Goal: Transaction & Acquisition: Purchase product/service

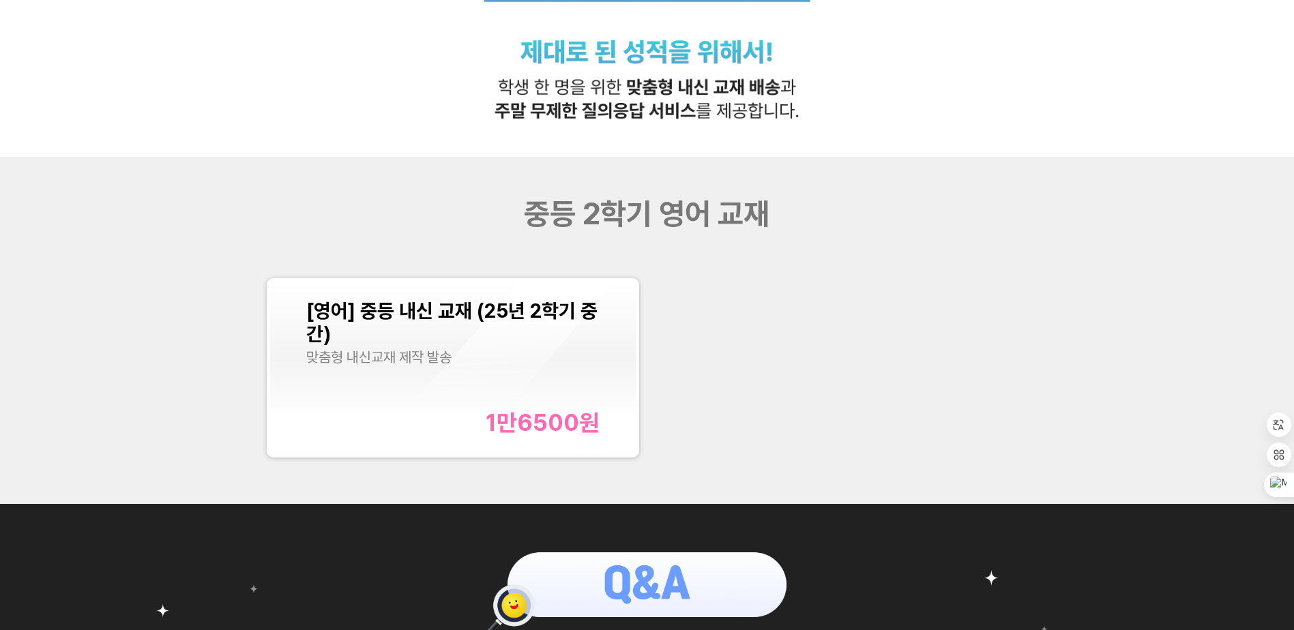
scroll to position [546, 0]
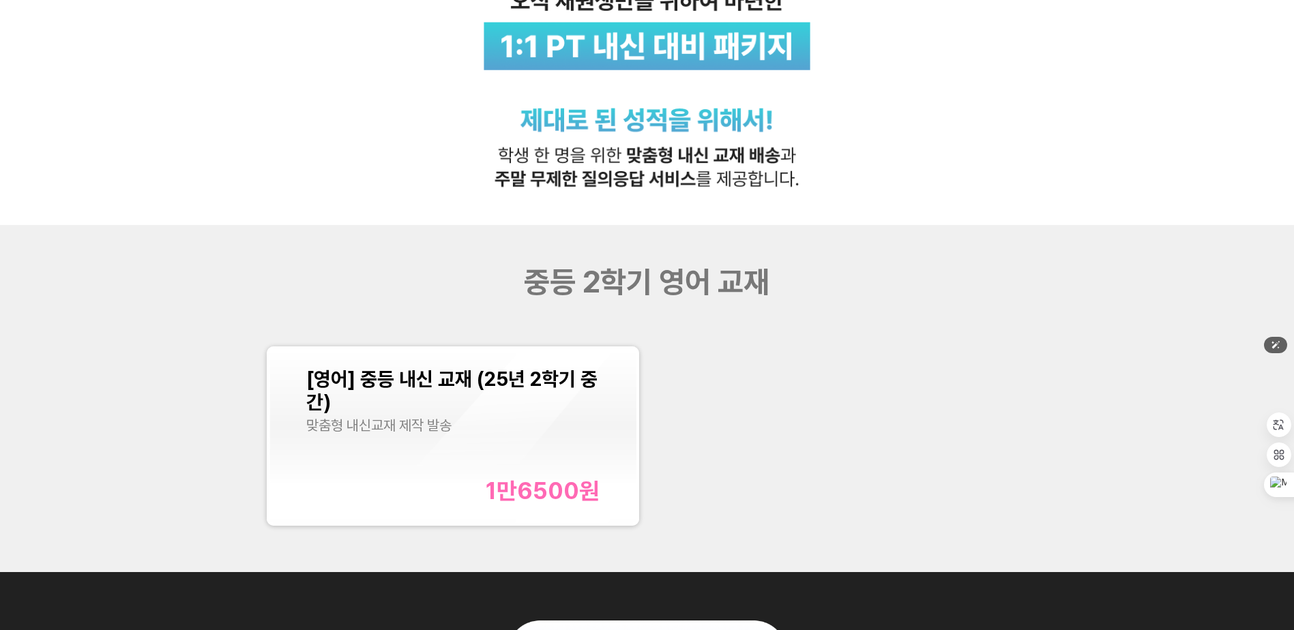
scroll to position [205, 0]
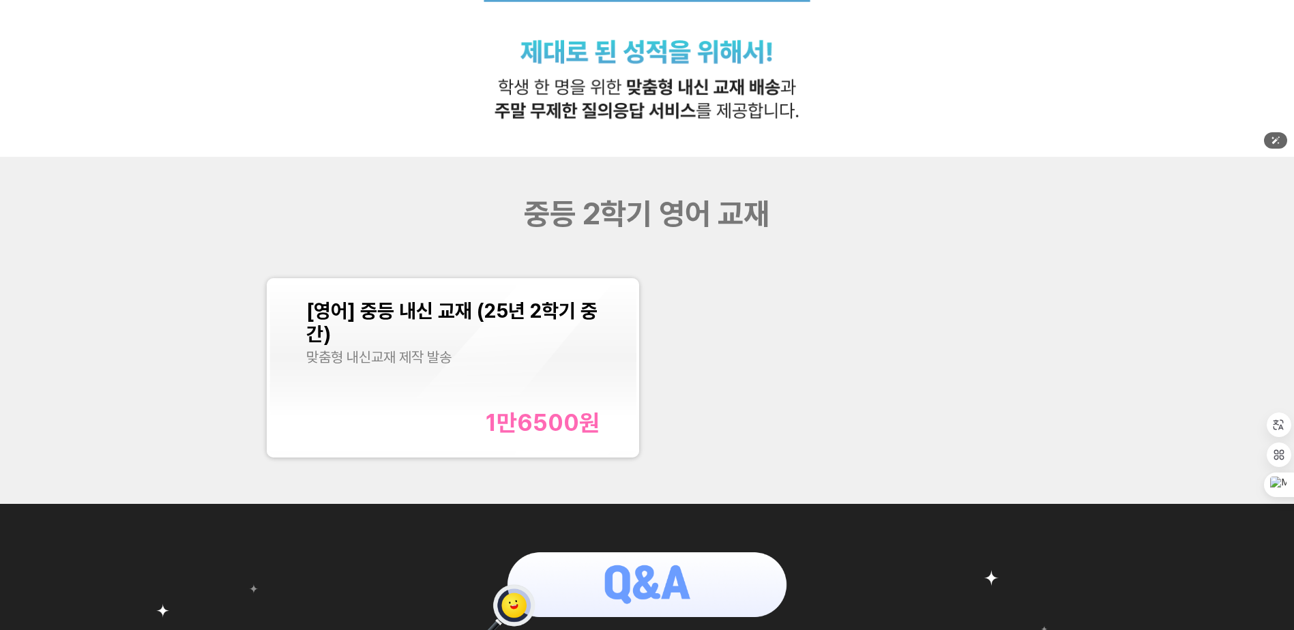
scroll to position [614, 0]
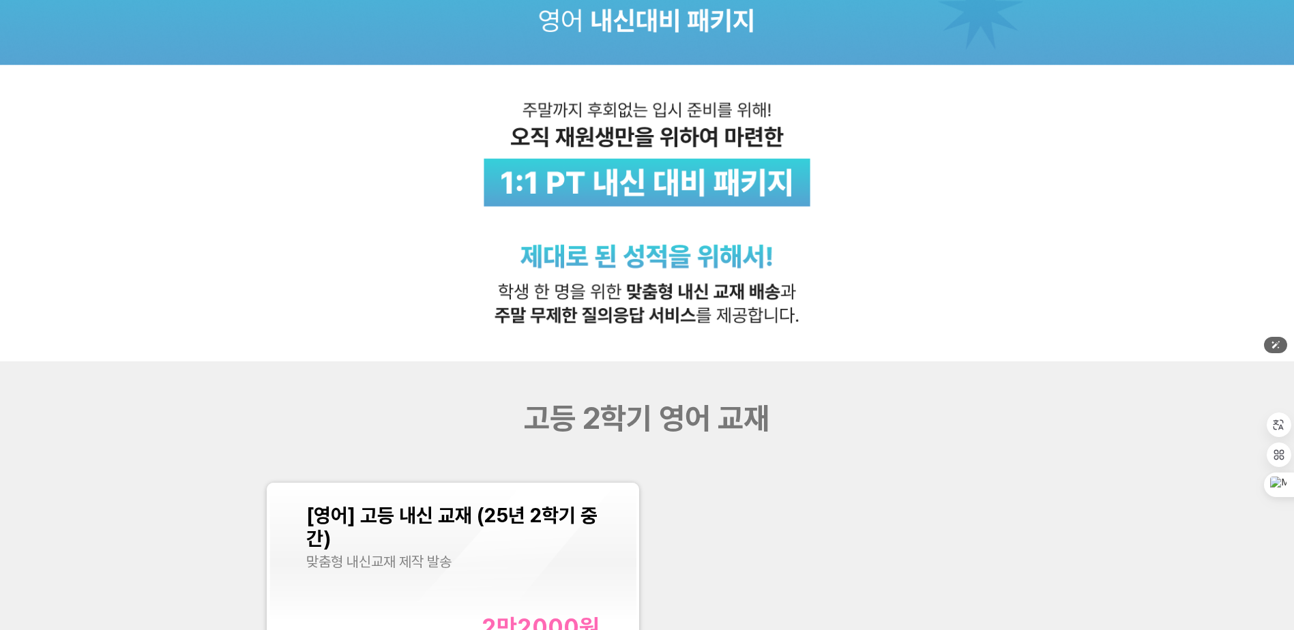
scroll to position [409, 0]
